Goal: Check status: Check status

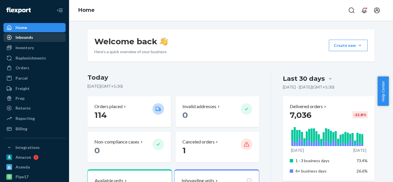
click at [21, 39] on div "Inbounds" at bounding box center [25, 37] width 18 height 6
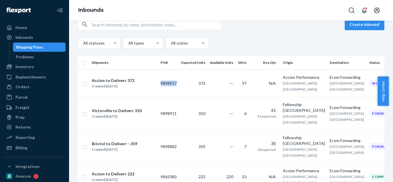
scroll to position [11, 0]
